Goal: Information Seeking & Learning: Learn about a topic

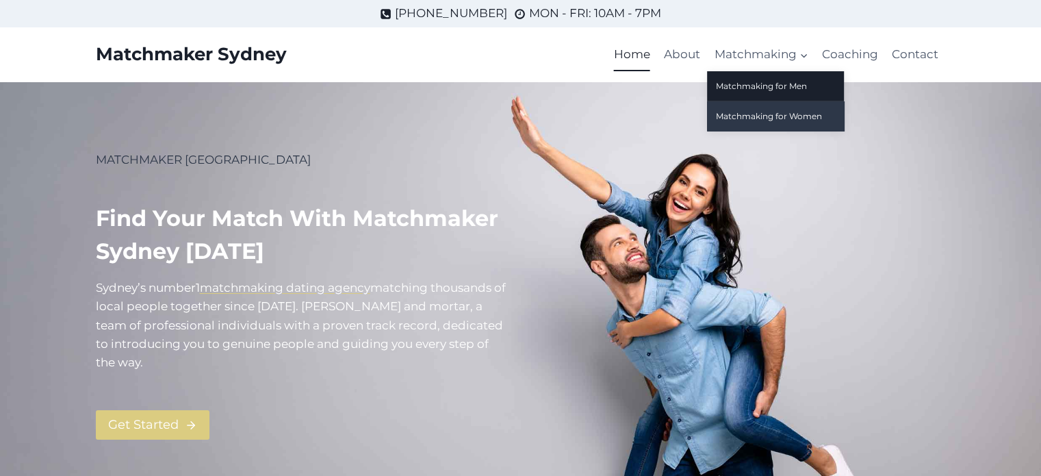
click at [768, 116] on link "Matchmaking for Women" at bounding box center [775, 115] width 137 height 29
